Goal: Navigation & Orientation: Understand site structure

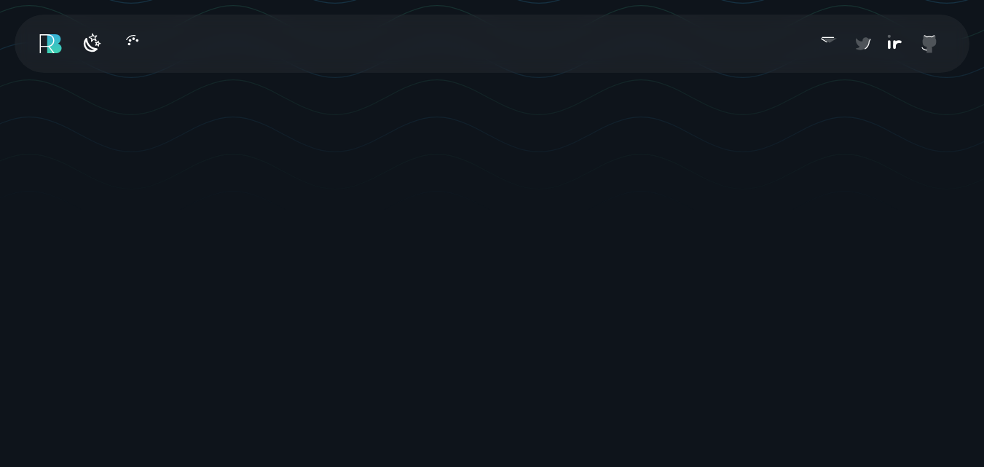
scroll to position [307, 0]
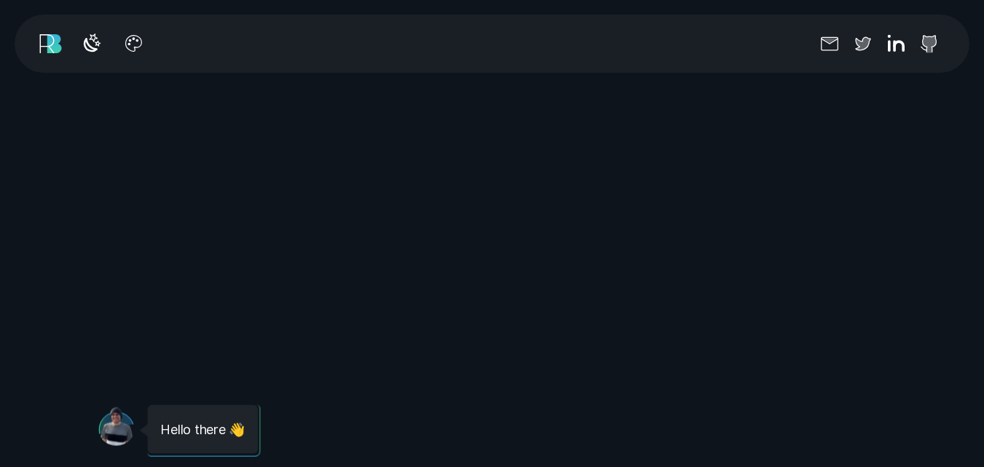
click at [687, 398] on div "Message from [PERSON_NAME] Hello there 👋" at bounding box center [491, 425] width 787 height 55
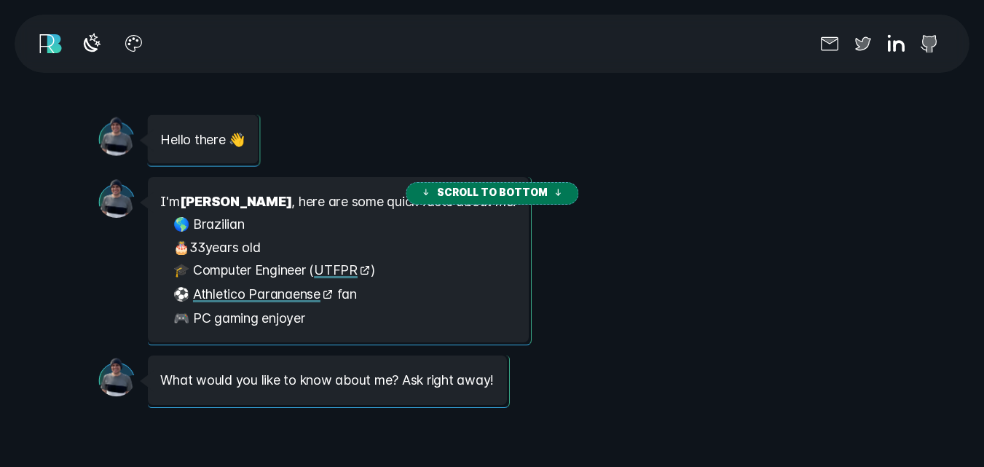
scroll to position [193, 0]
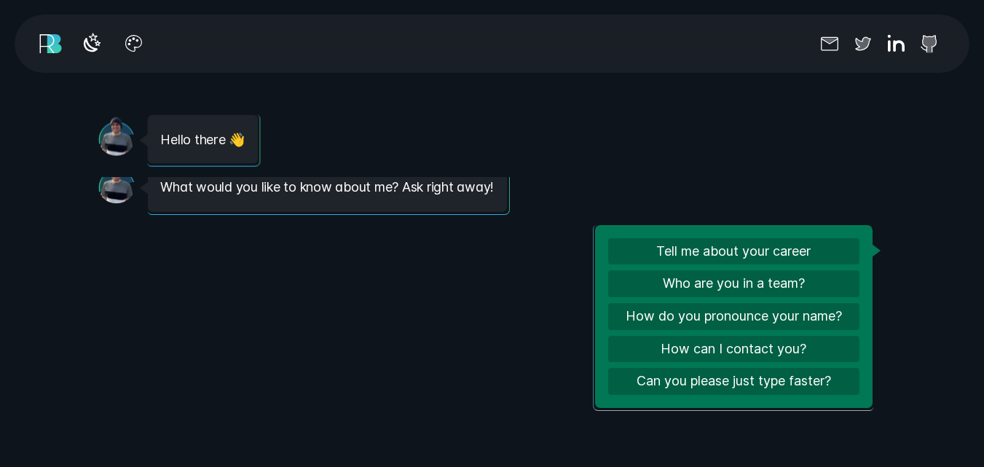
click at [318, 336] on div "Message from [PERSON_NAME] I'm [PERSON_NAME] , here are some quick facts about …" at bounding box center [491, 294] width 787 height 234
click at [425, 323] on div "Message from [PERSON_NAME] I'm [PERSON_NAME] , here are some quick facts about …" at bounding box center [491, 294] width 787 height 234
click at [425, 324] on div "Message from [PERSON_NAME] I'm [PERSON_NAME] , here are some quick facts about …" at bounding box center [491, 294] width 787 height 234
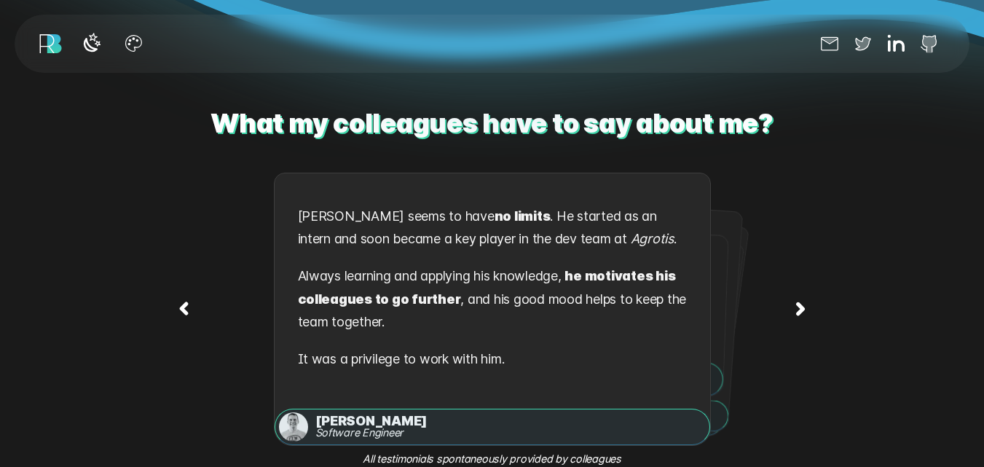
scroll to position [1912, 0]
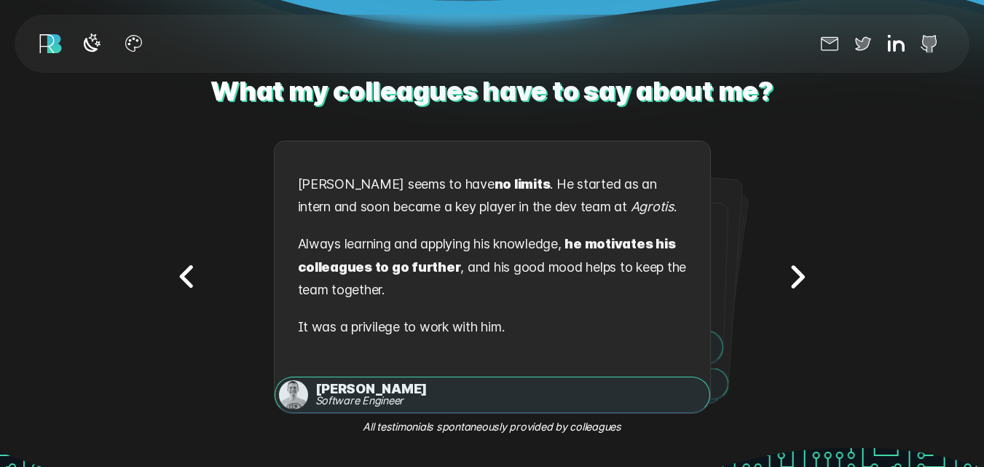
click at [783, 275] on icon "Next testimonial" at bounding box center [797, 277] width 46 height 46
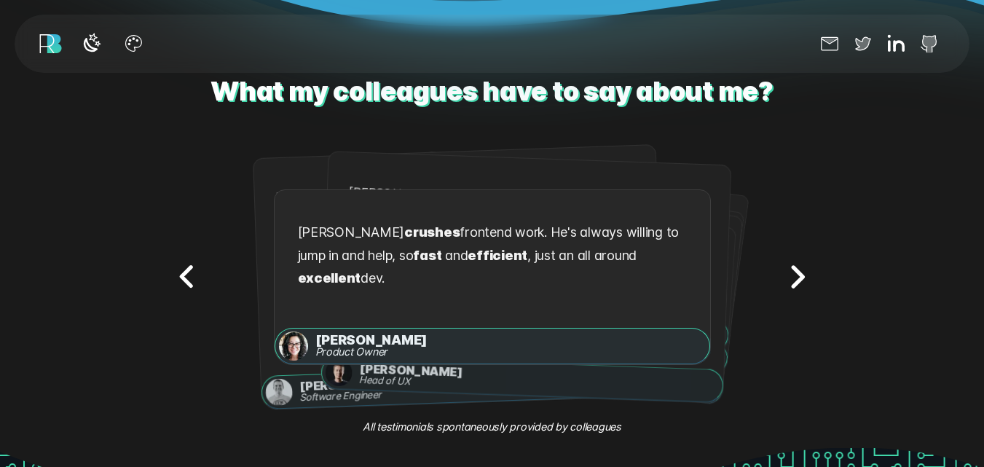
click at [783, 275] on icon "Next testimonial" at bounding box center [797, 277] width 46 height 46
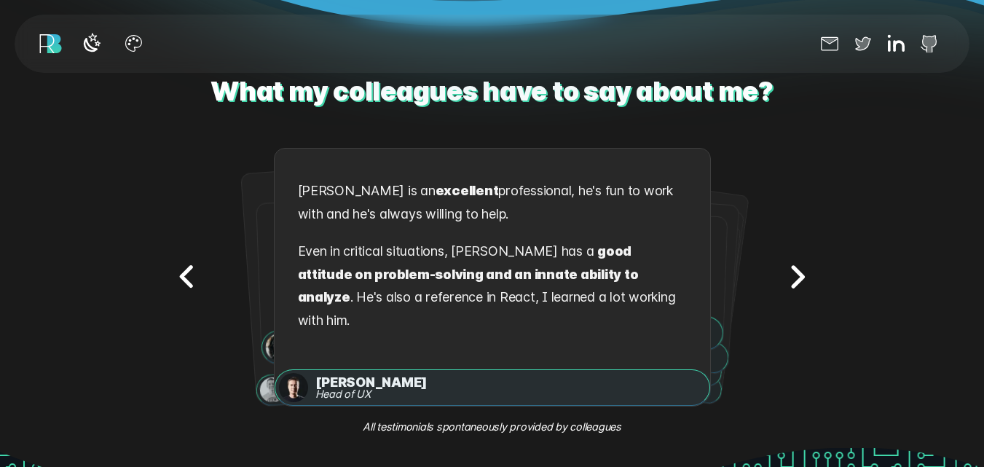
click at [783, 275] on icon "Next testimonial" at bounding box center [797, 277] width 46 height 46
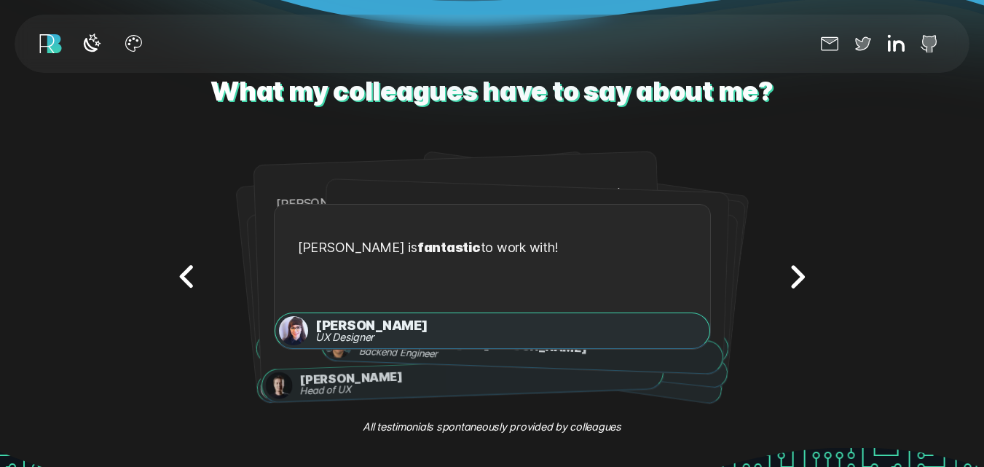
click at [783, 275] on icon "Next testimonial" at bounding box center [797, 277] width 46 height 46
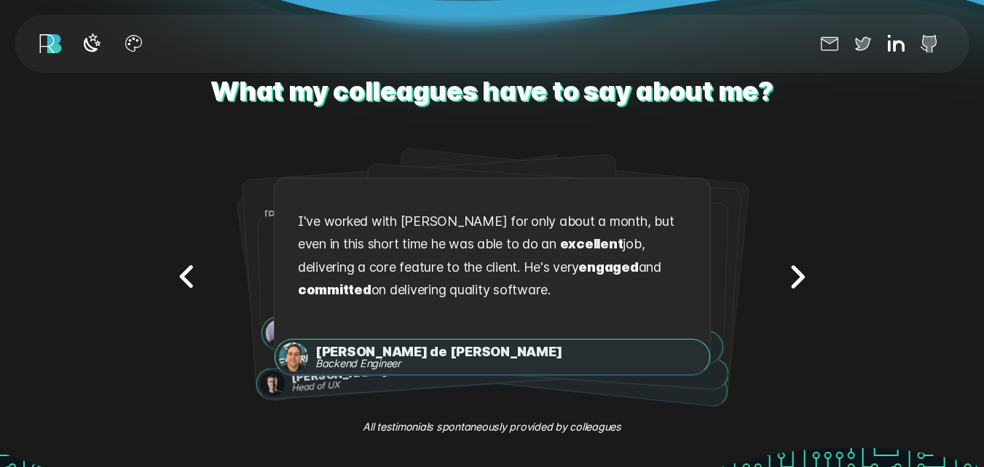
click at [783, 275] on icon "Next testimonial" at bounding box center [797, 277] width 46 height 46
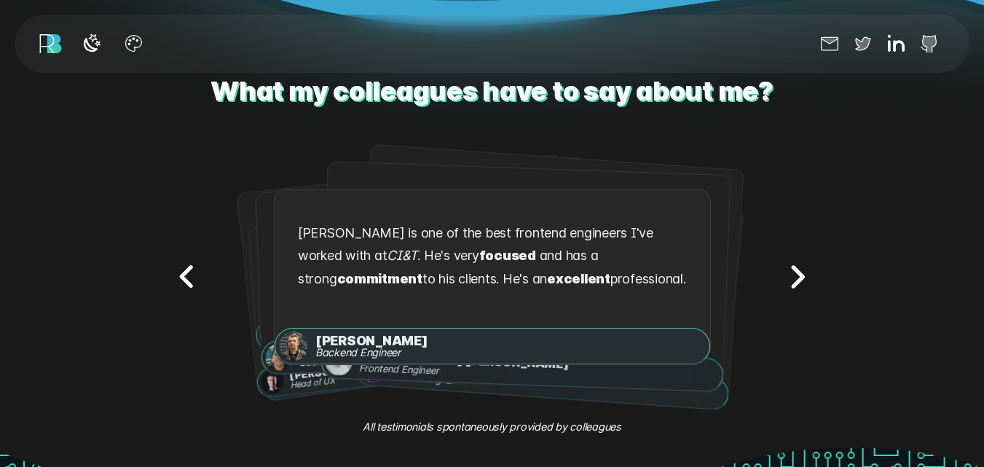
click at [783, 275] on icon "Next testimonial" at bounding box center [797, 277] width 46 height 46
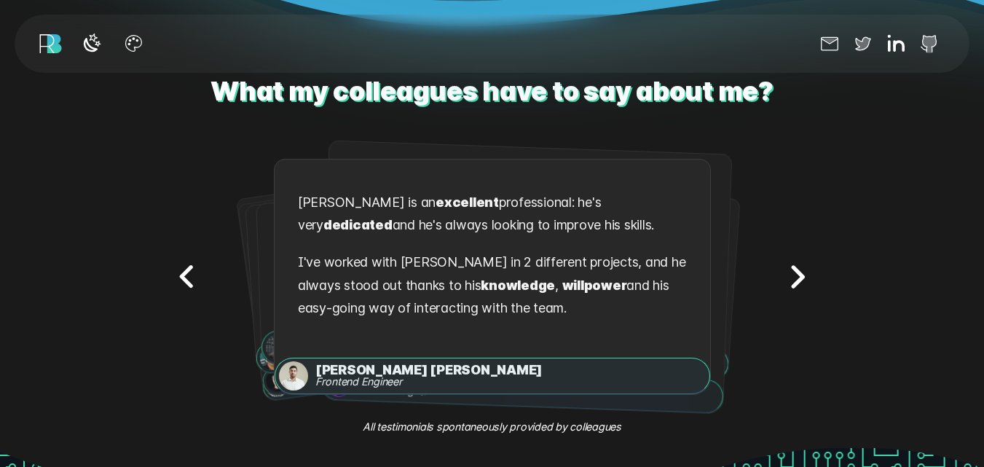
click at [783, 275] on icon "Next testimonial" at bounding box center [797, 277] width 46 height 46
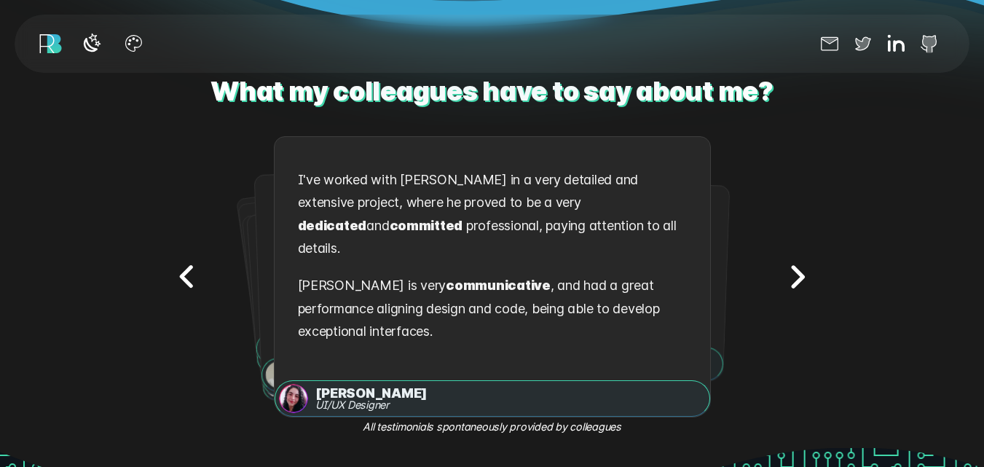
click at [183, 268] on icon "Previous testimonial" at bounding box center [185, 276] width 9 height 19
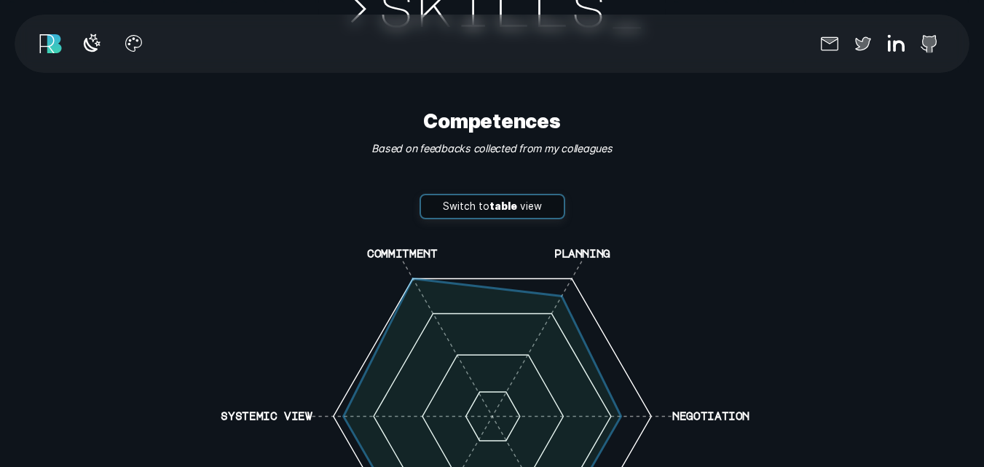
scroll to position [2935, 0]
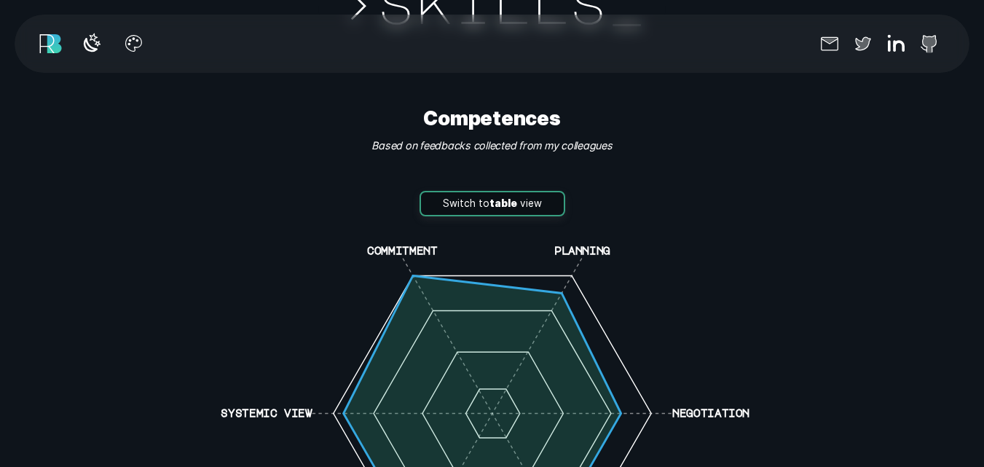
click at [493, 202] on button "Switch to table view" at bounding box center [492, 204] width 146 height 26
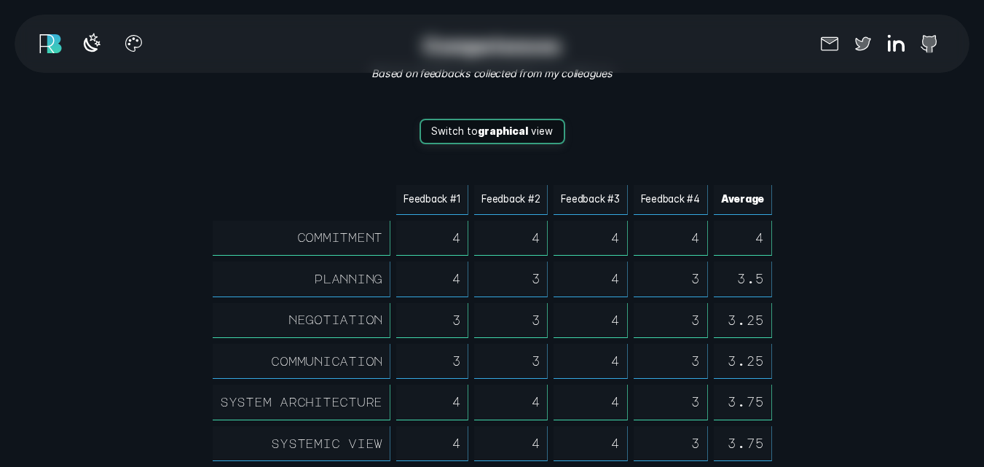
scroll to position [3007, 0]
click at [497, 128] on button "Switch to graphical view" at bounding box center [492, 132] width 146 height 26
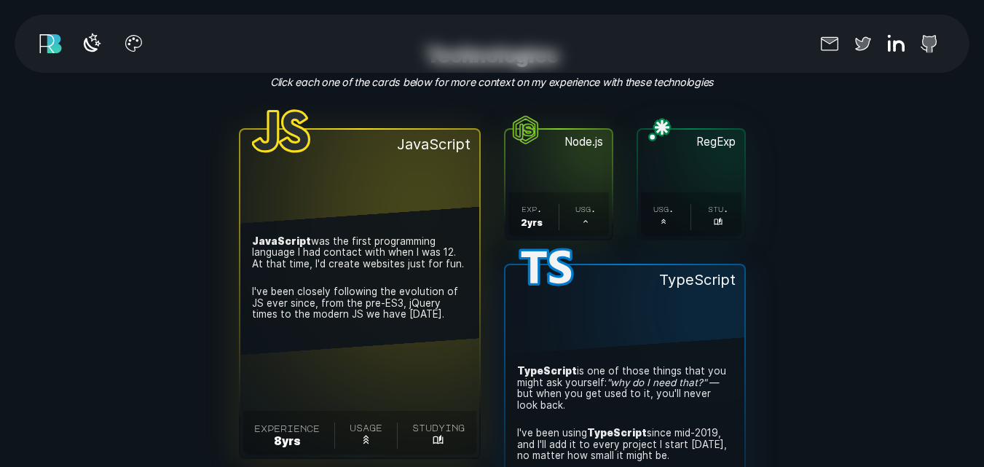
scroll to position [3617, 0]
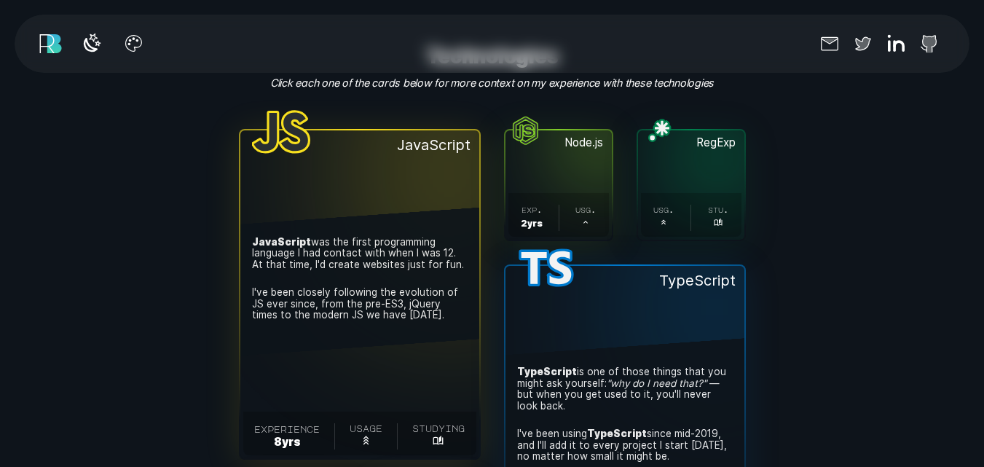
click at [707, 162] on button "RegExp . usg. . stu. ." at bounding box center [691, 184] width 106 height 109
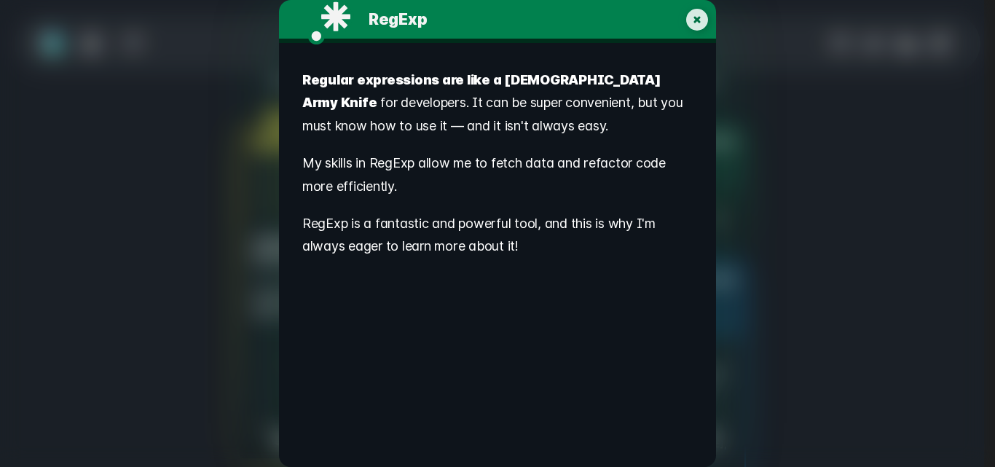
click at [670, 17] on div "RegExp ." at bounding box center [497, 21] width 437 height 43
click at [705, 25] on icon "My experience with RegExp" at bounding box center [697, 20] width 22 height 22
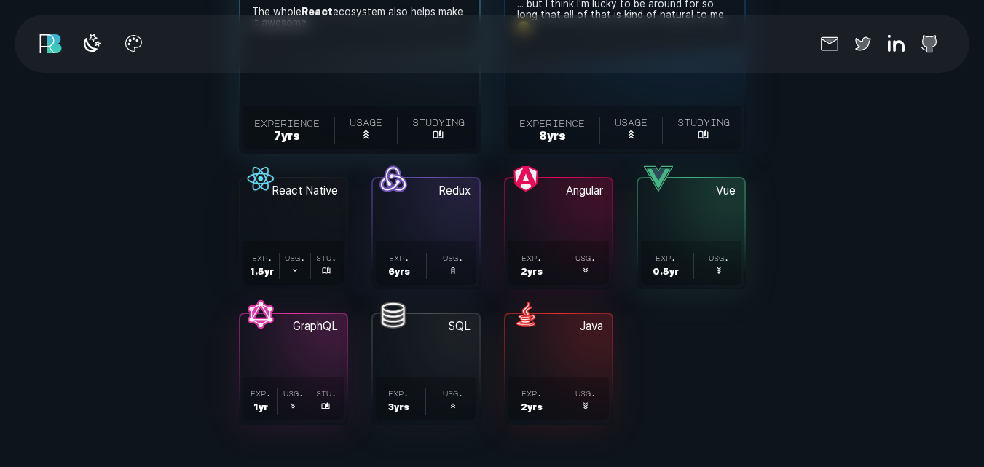
scroll to position [4411, 0]
